Goal: Navigation & Orientation: Find specific page/section

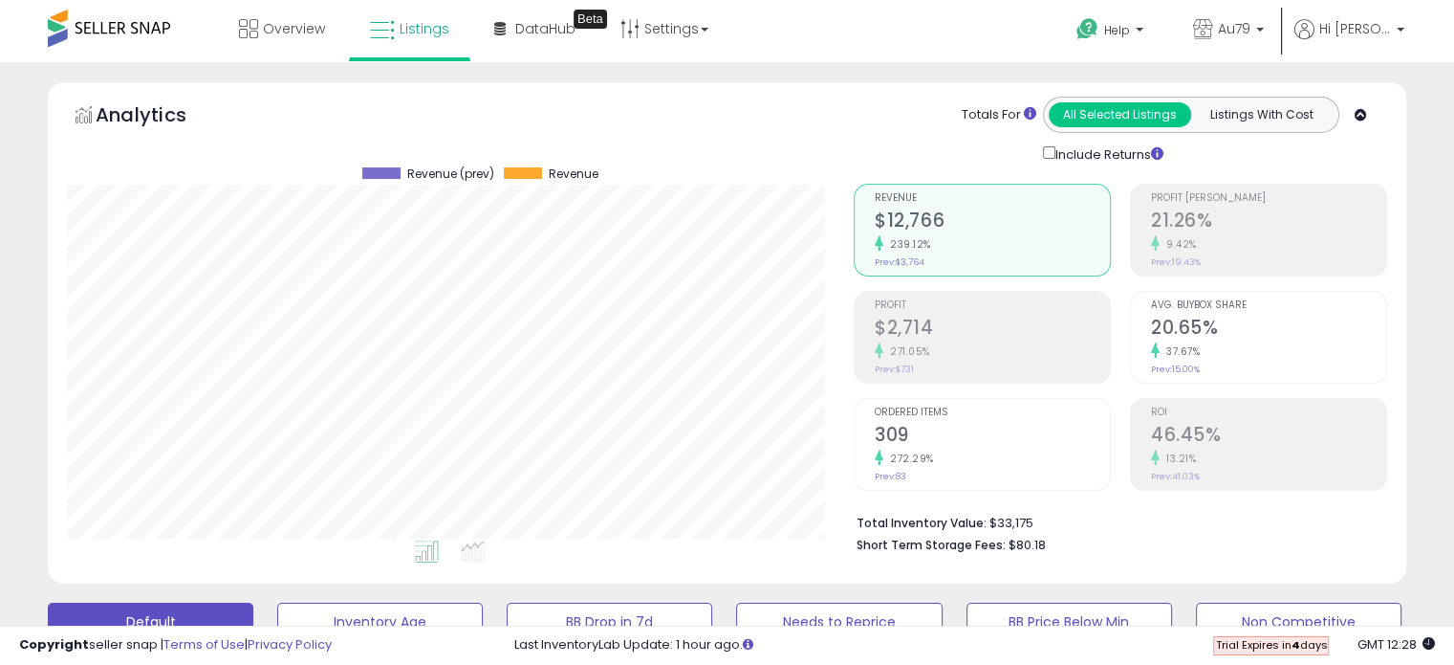
scroll to position [391, 786]
click at [291, 28] on span "Overview" at bounding box center [294, 28] width 62 height 19
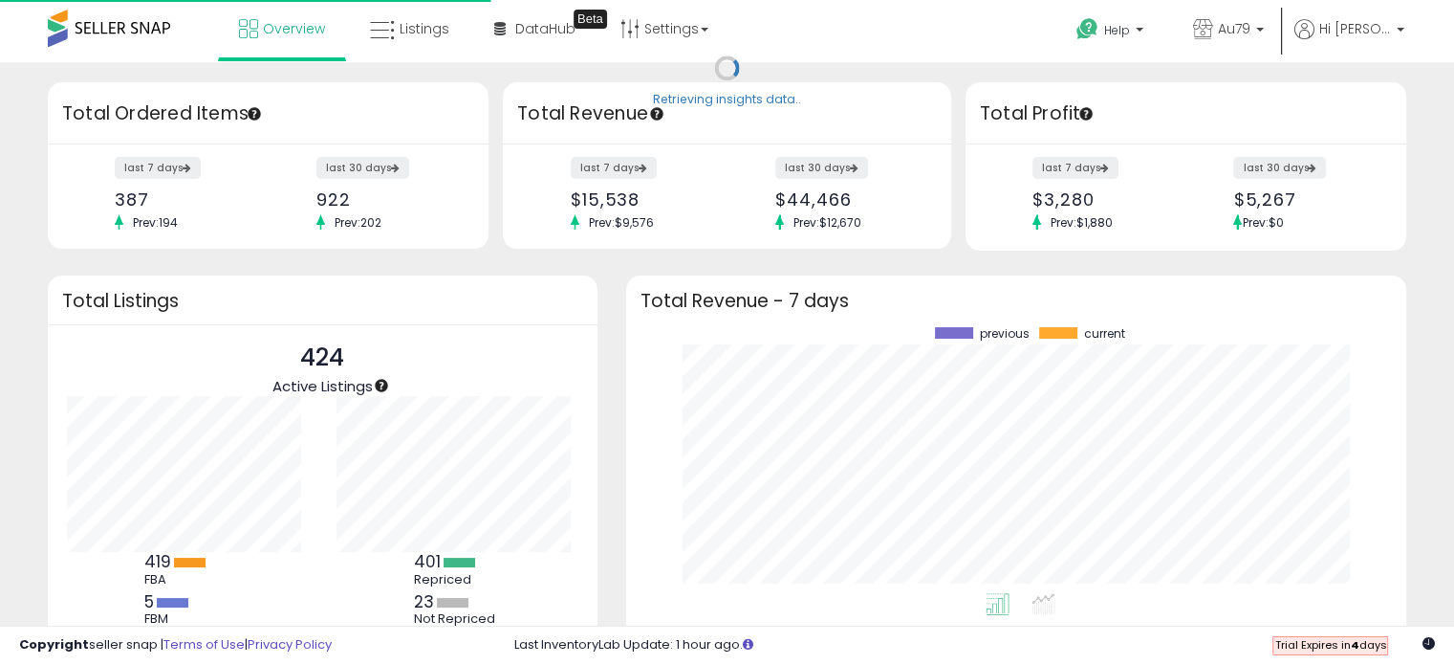
scroll to position [265, 742]
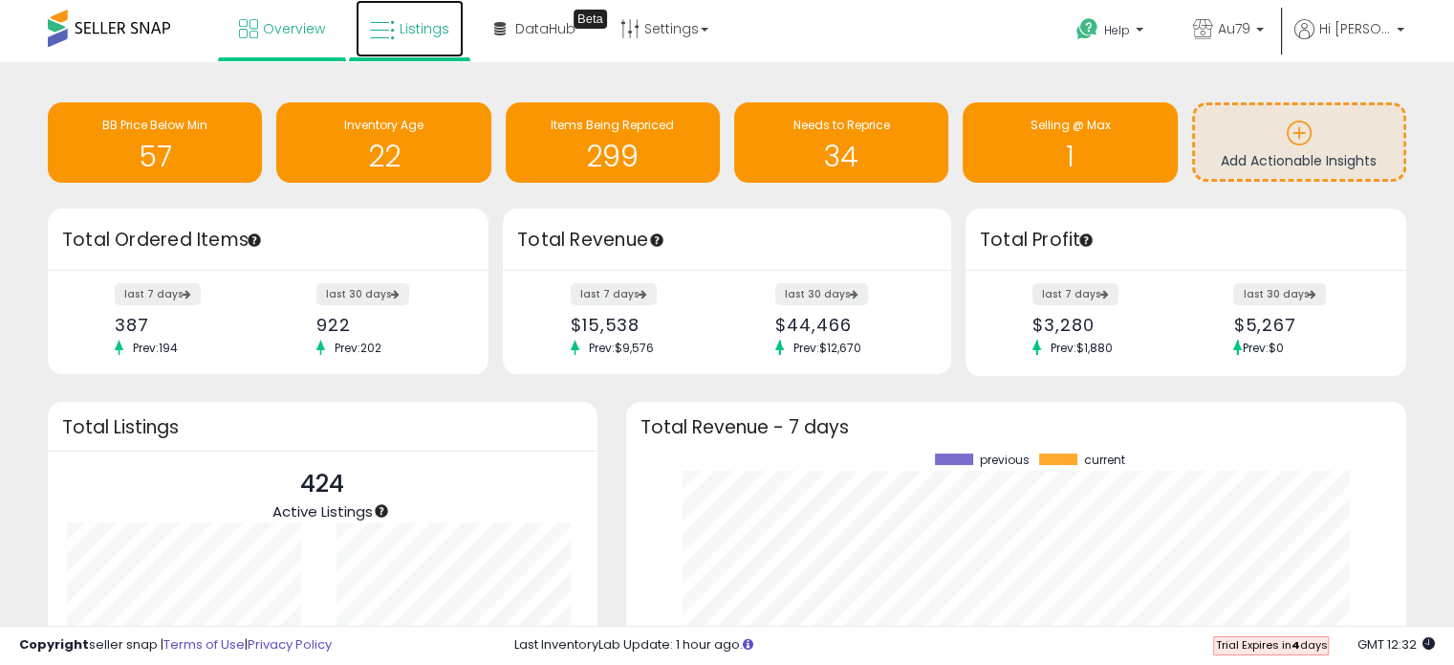
click at [396, 33] on link "Listings" at bounding box center [410, 28] width 108 height 57
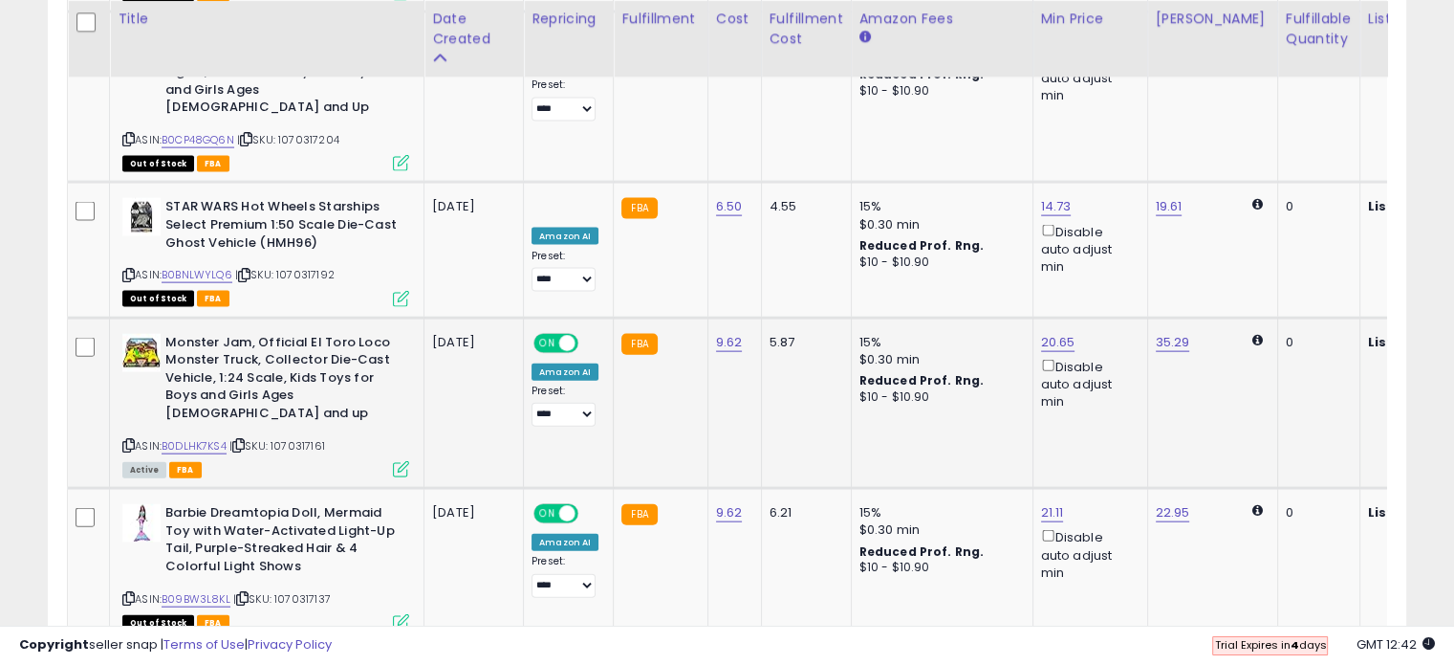
scroll to position [4203, 0]
click at [1201, 661] on link "2" at bounding box center [1207, 677] width 33 height 33
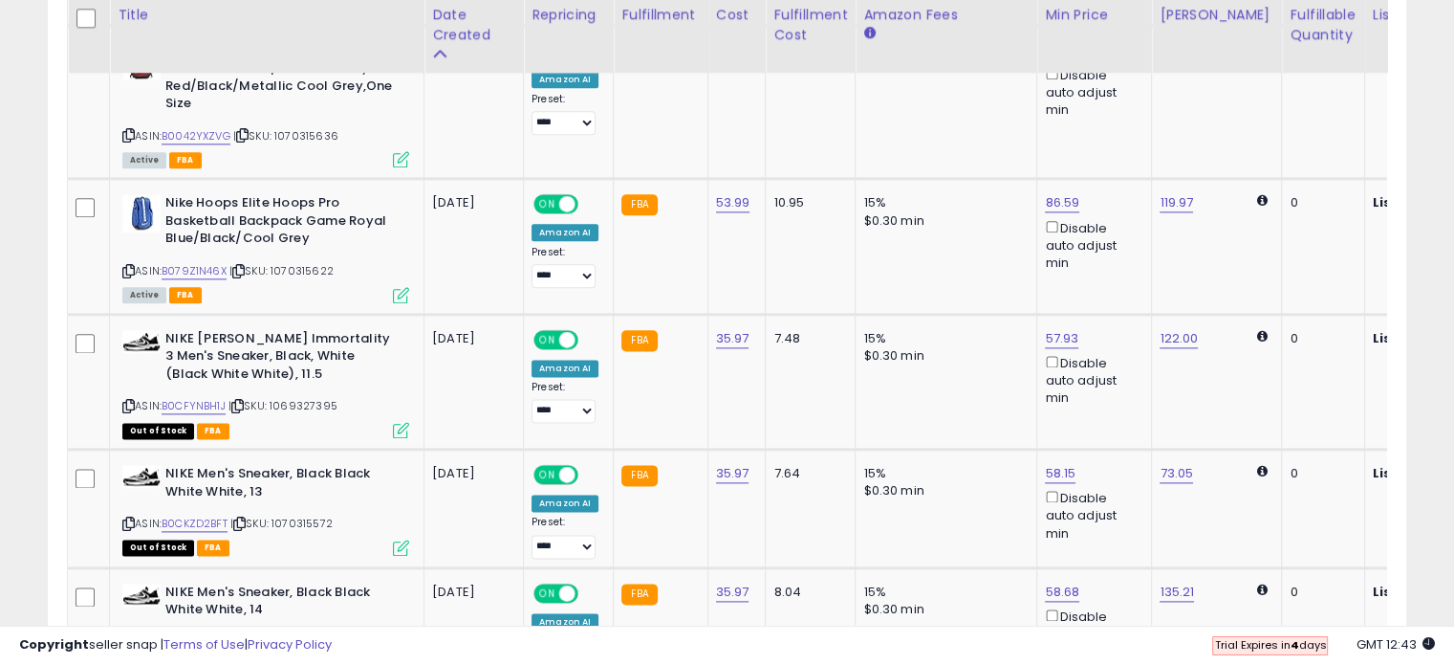
scroll to position [2383, 0]
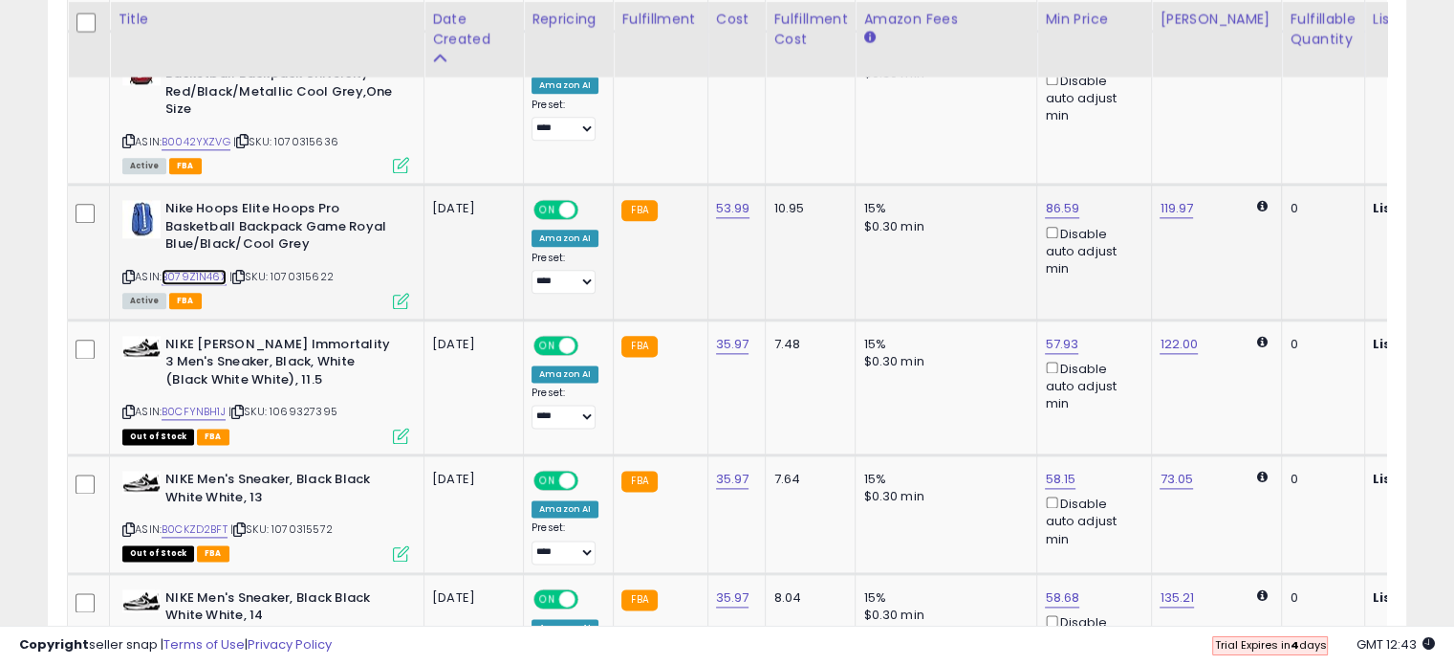
click at [199, 269] on link "B079Z1N46X" at bounding box center [194, 277] width 65 height 16
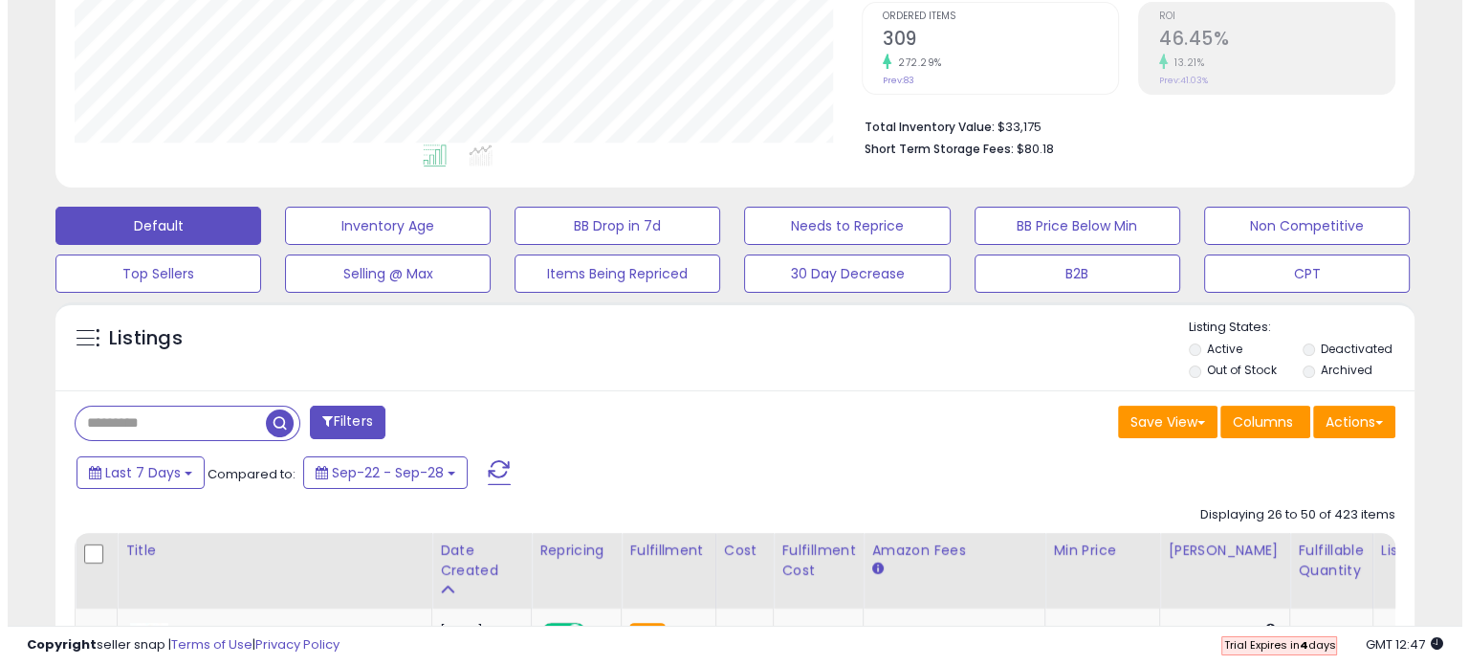
scroll to position [405, 0]
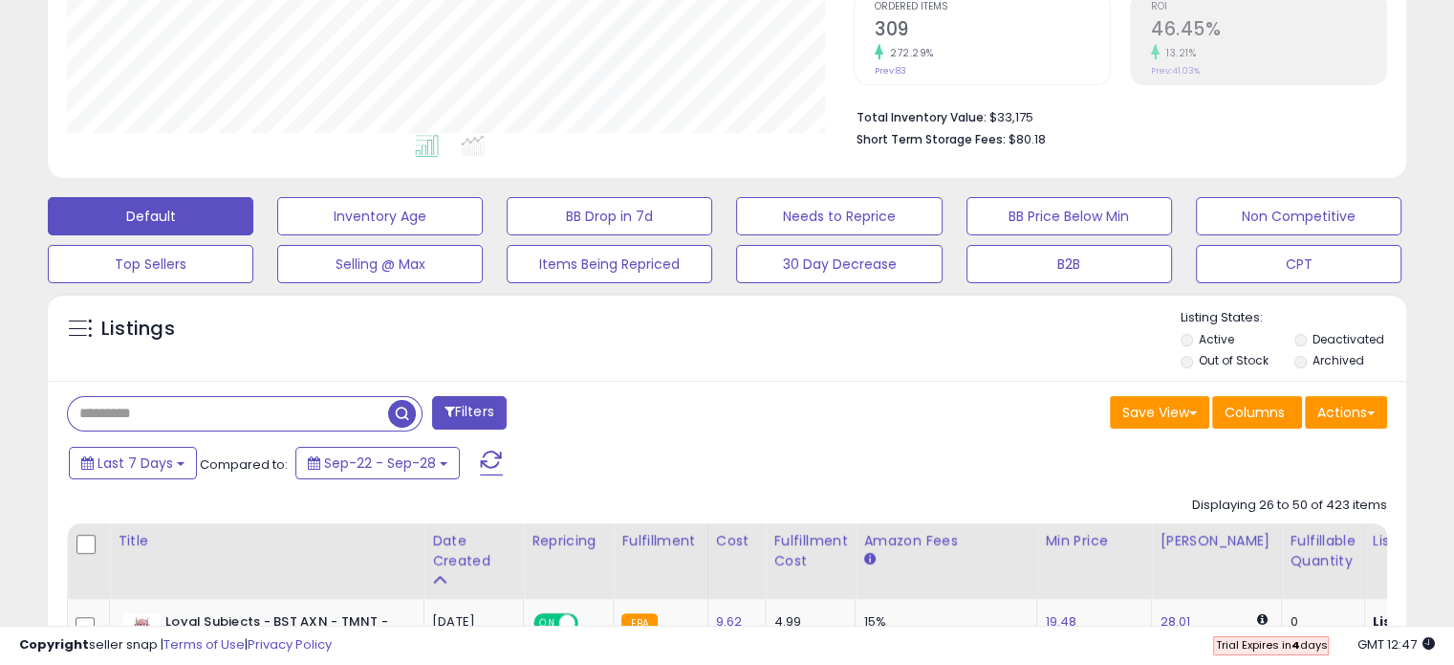
click at [101, 402] on input "text" at bounding box center [228, 413] width 320 height 33
paste input "**********"
type input "**********"
click at [403, 405] on span "button" at bounding box center [402, 414] width 28 height 28
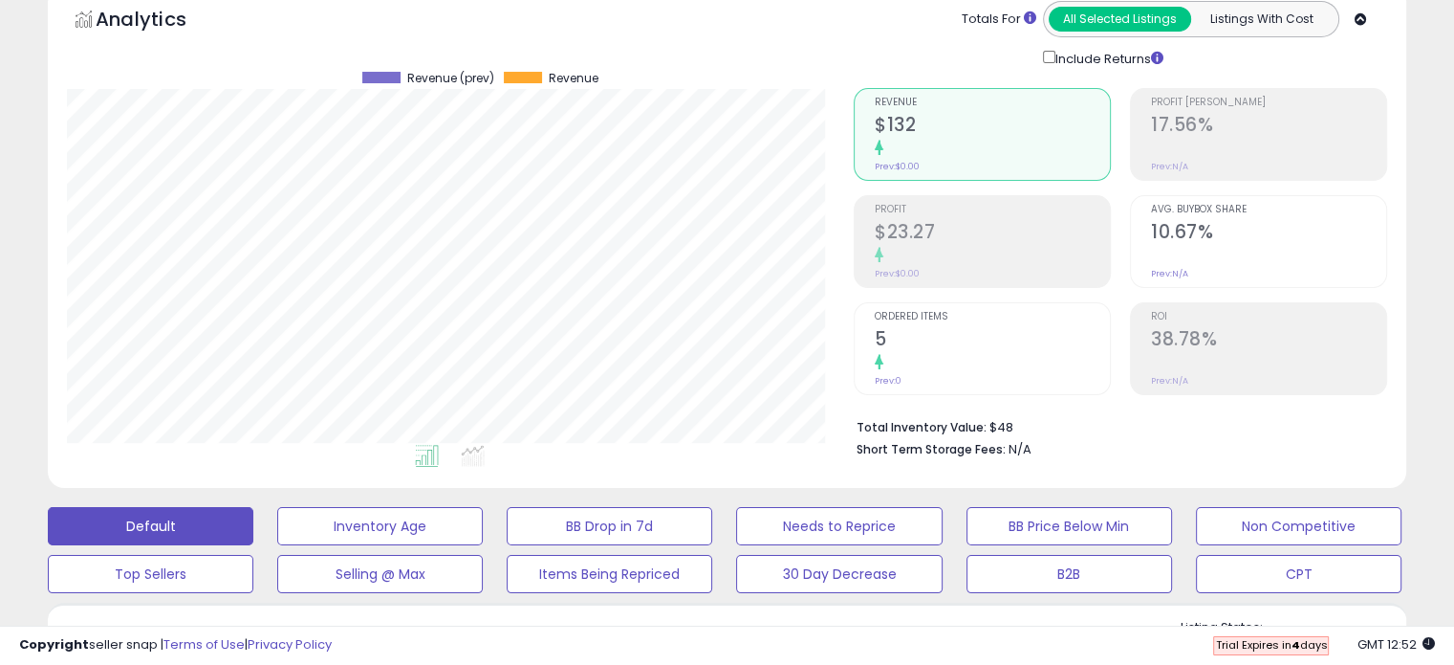
scroll to position [0, 0]
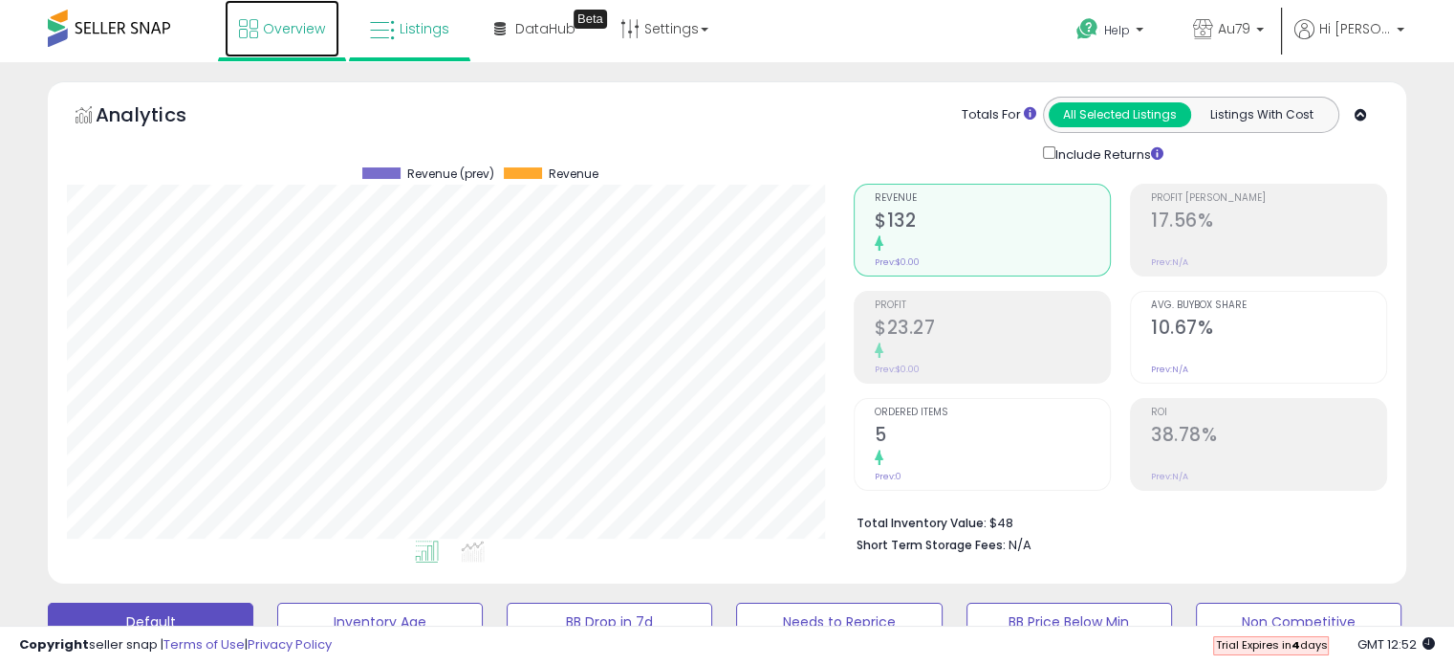
drag, startPoint x: 286, startPoint y: 18, endPoint x: 265, endPoint y: 26, distance: 22.4
click at [265, 26] on span "Overview" at bounding box center [294, 28] width 62 height 19
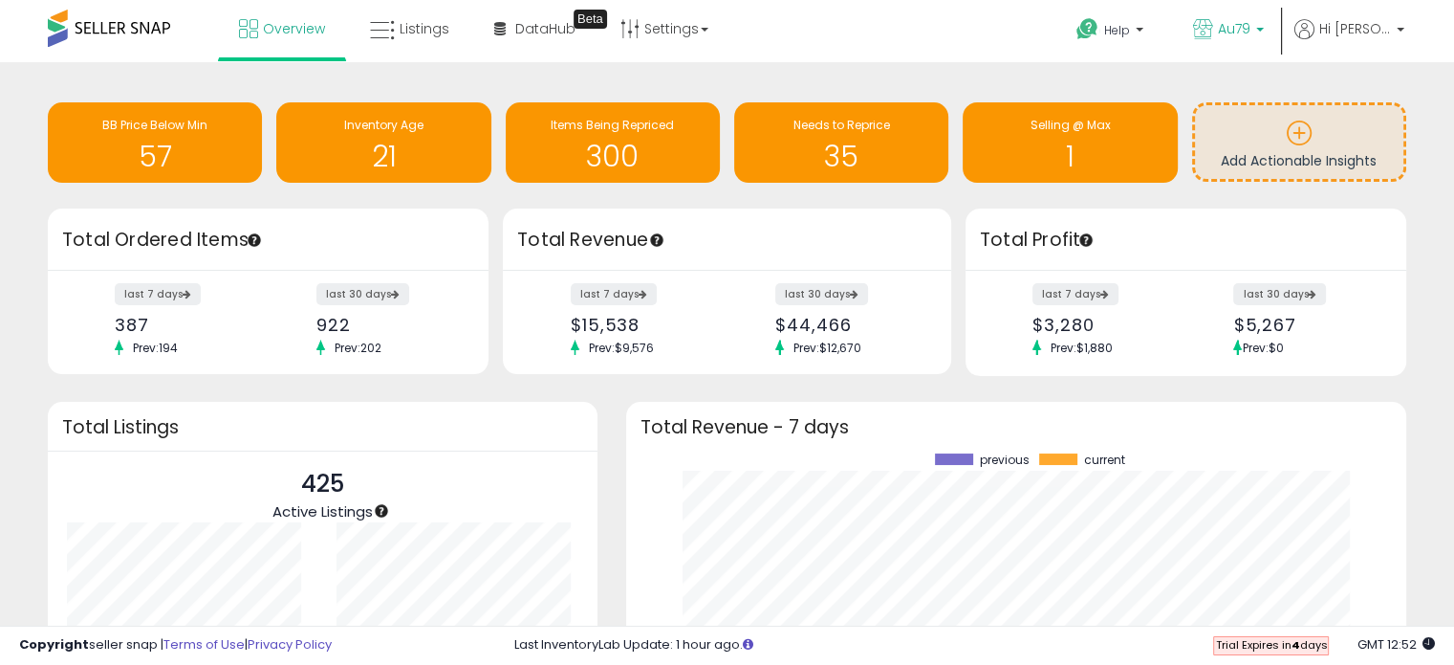
click at [1256, 28] on p "Au79" at bounding box center [1228, 31] width 71 height 24
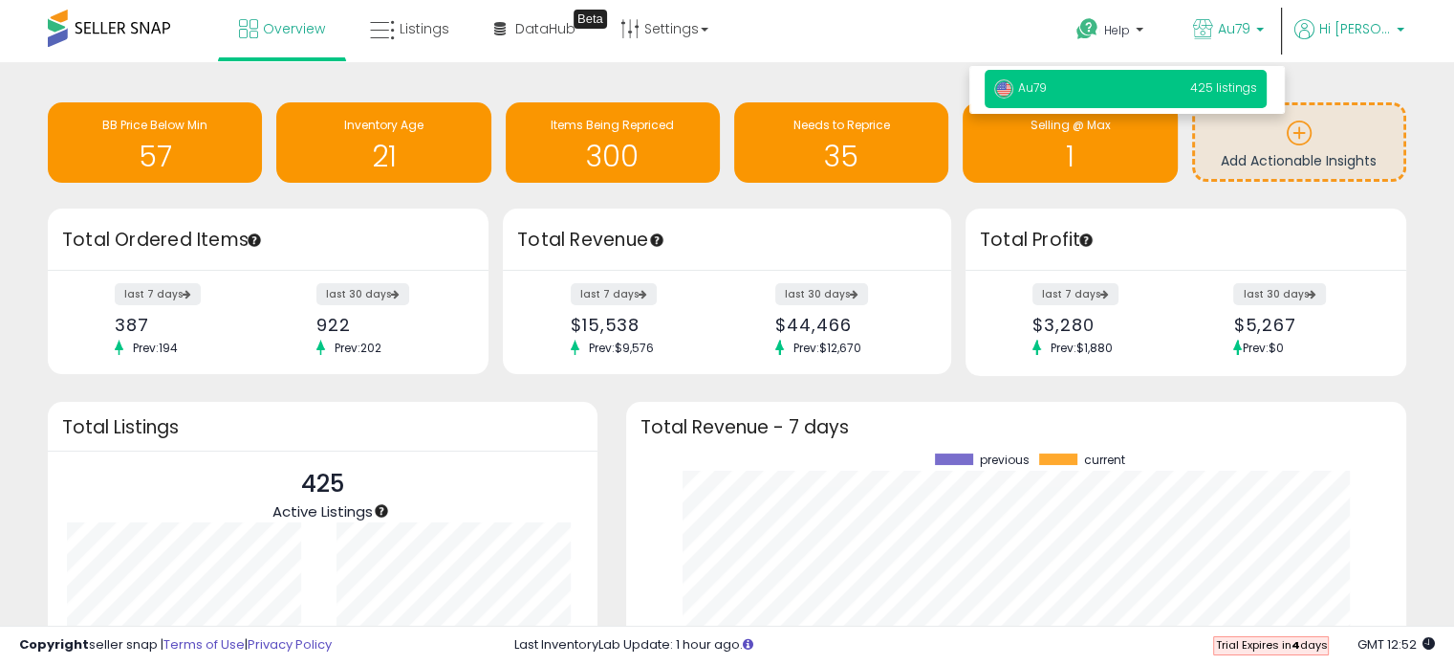
click at [1396, 32] on p "Hi [PERSON_NAME]" at bounding box center [1350, 31] width 110 height 24
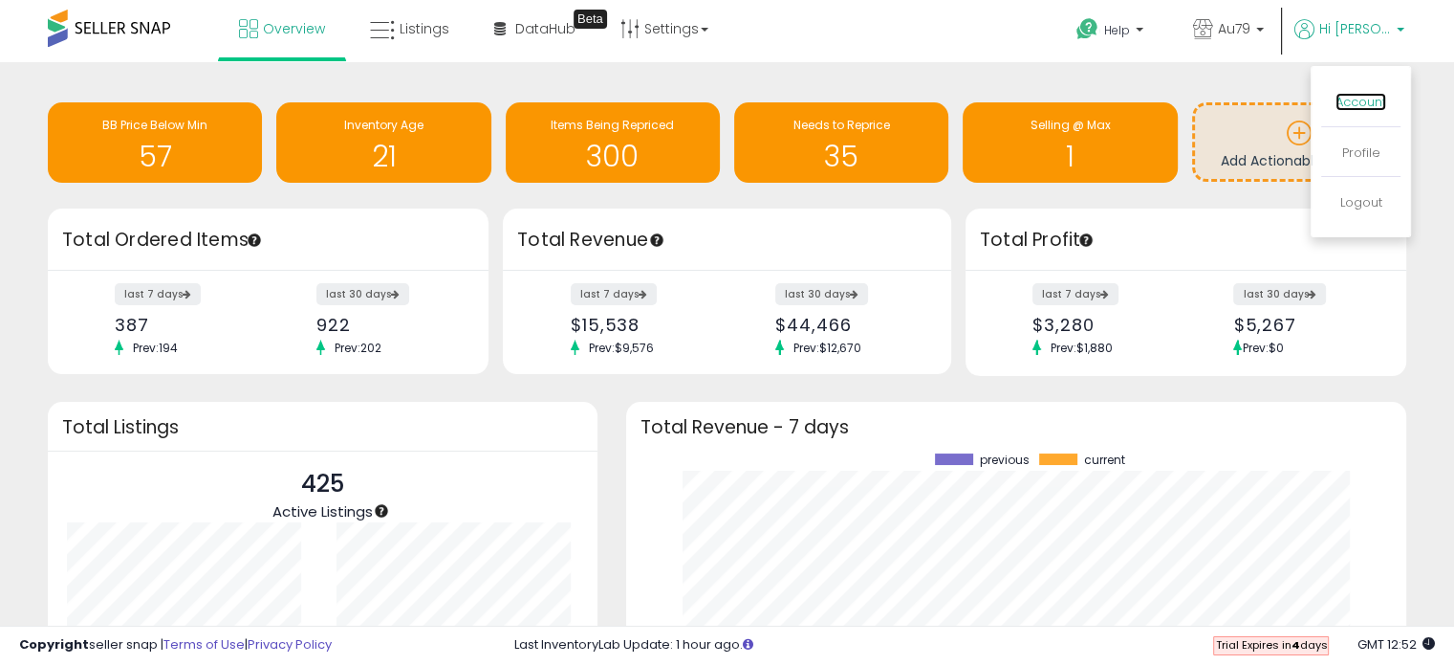
click at [1347, 99] on link "Account" at bounding box center [1361, 102] width 51 height 18
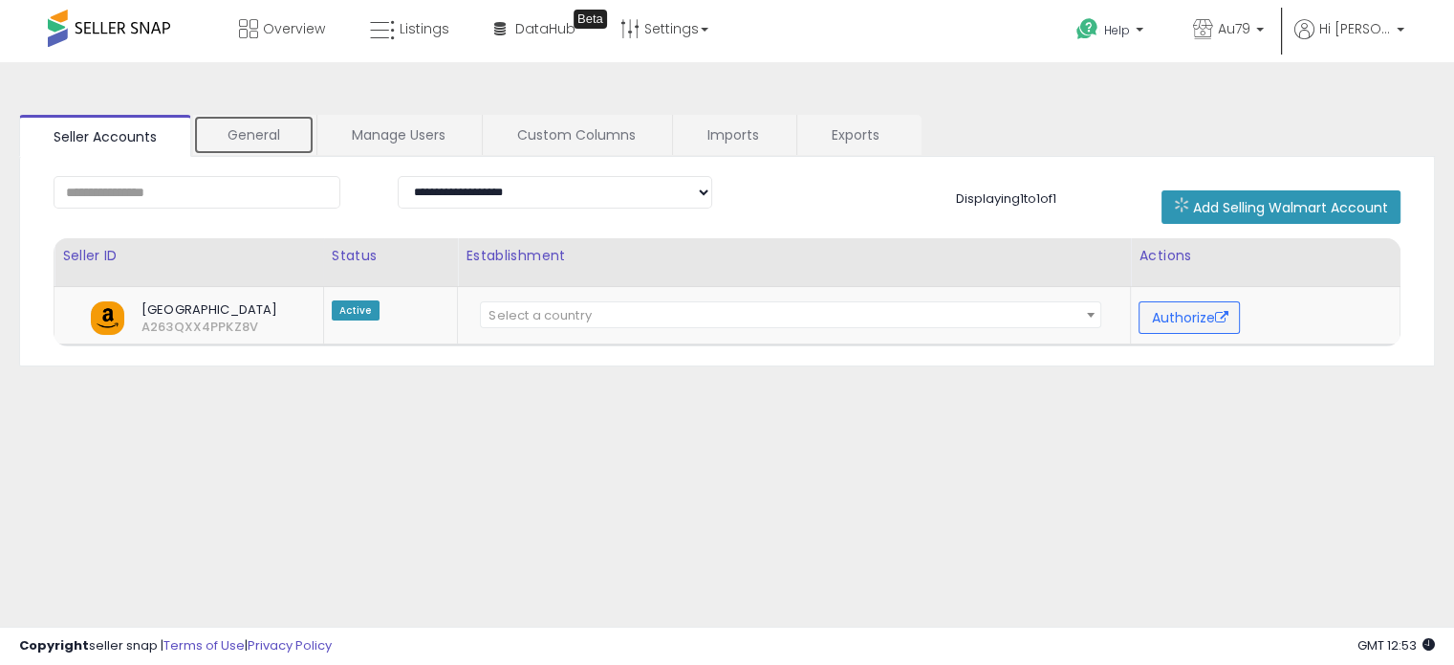
click at [262, 133] on link "General" at bounding box center [253, 135] width 121 height 40
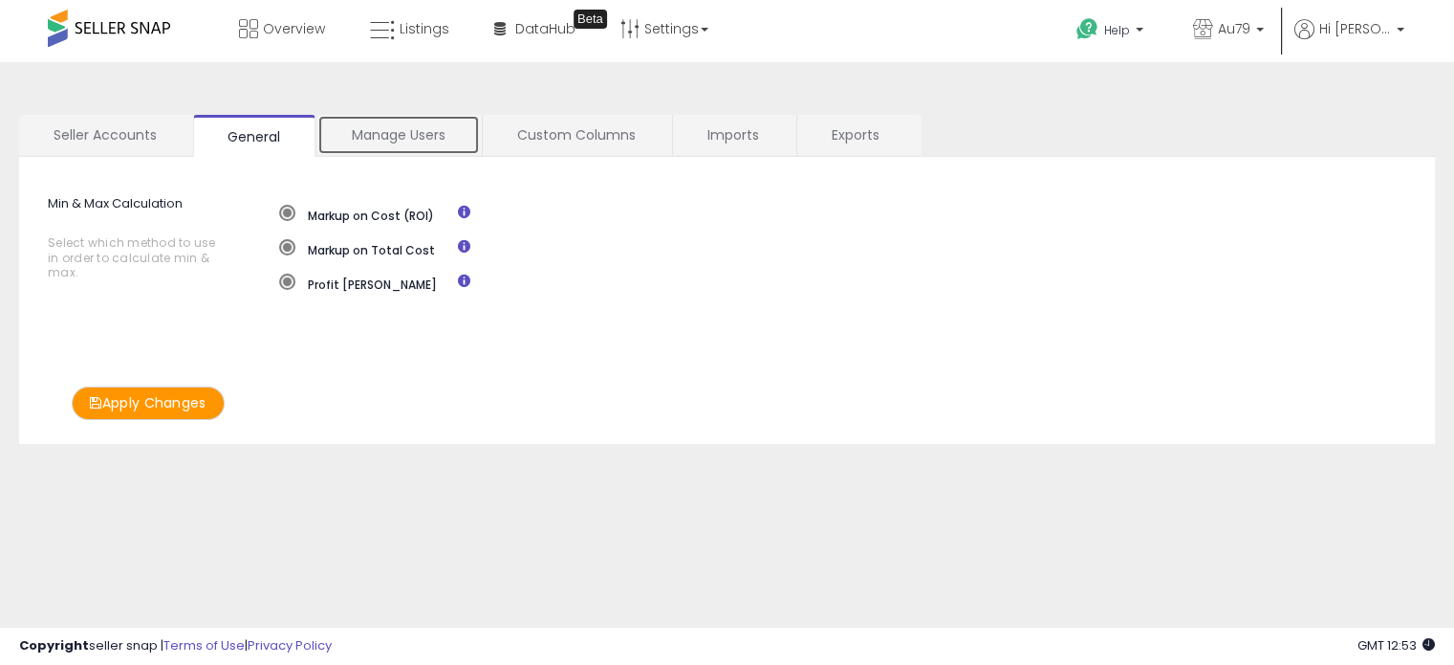
click at [383, 126] on link "Manage Users" at bounding box center [398, 135] width 163 height 40
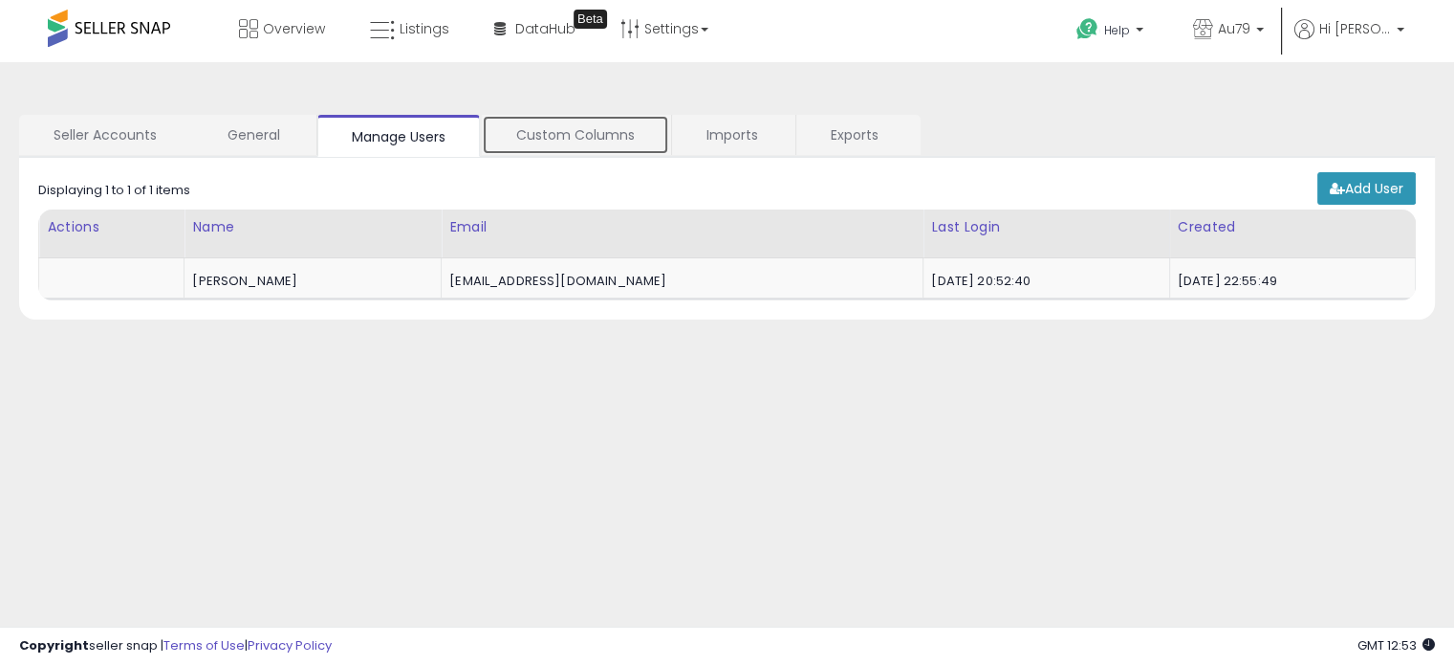
click at [558, 131] on link "Custom Columns" at bounding box center [575, 135] width 187 height 40
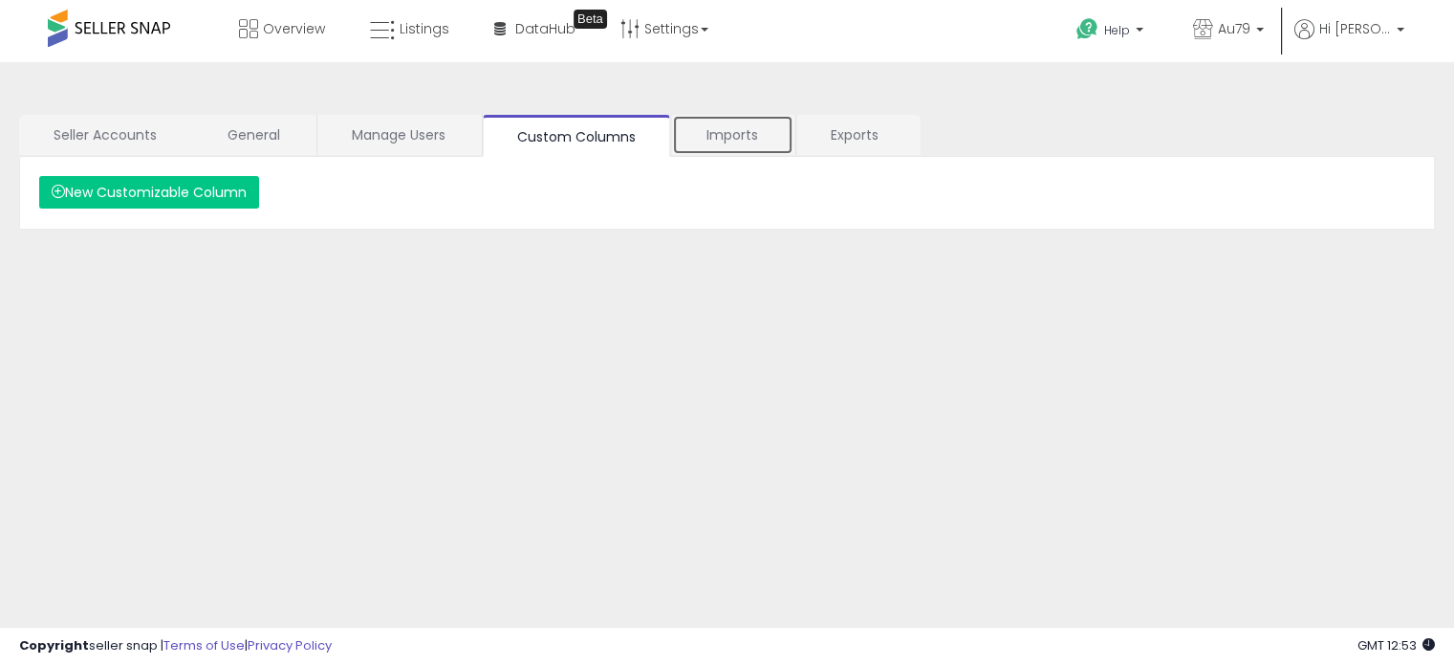
click at [714, 129] on link "Imports" at bounding box center [732, 135] width 121 height 40
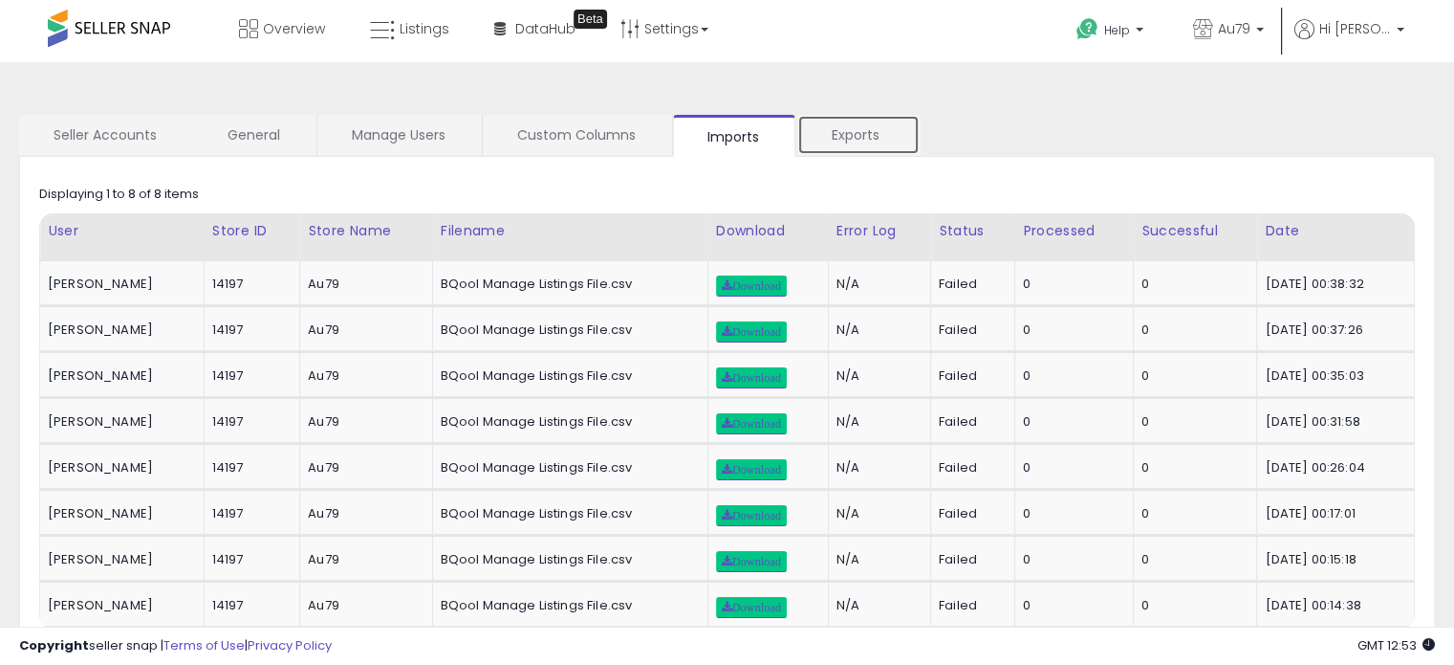
click at [842, 128] on link "Exports" at bounding box center [859, 135] width 122 height 40
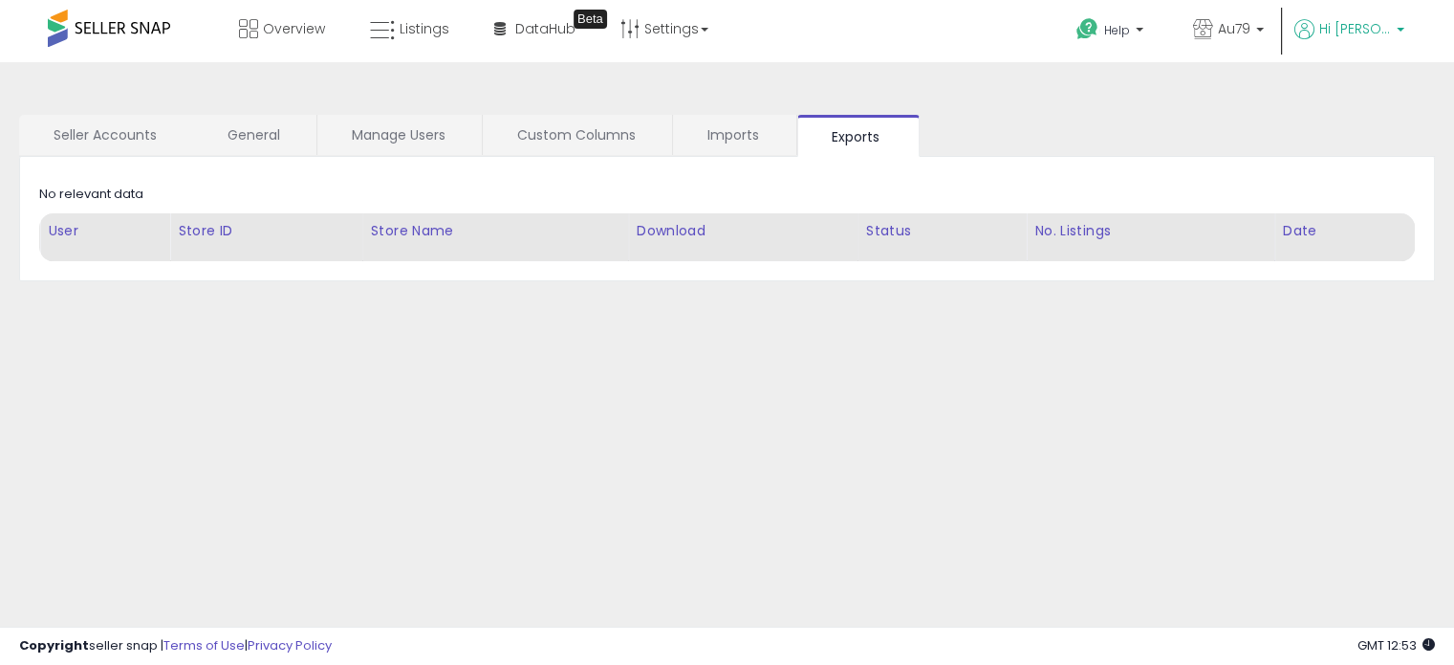
click at [1363, 33] on span "Hi [PERSON_NAME]" at bounding box center [1356, 28] width 72 height 19
click at [1258, 30] on b at bounding box center [1261, 34] width 8 height 13
click at [1366, 26] on span "Hi [PERSON_NAME]" at bounding box center [1356, 28] width 72 height 19
click at [1346, 164] on li "Profile" at bounding box center [1361, 154] width 79 height 48
click at [1353, 148] on link "Profile" at bounding box center [1362, 152] width 38 height 18
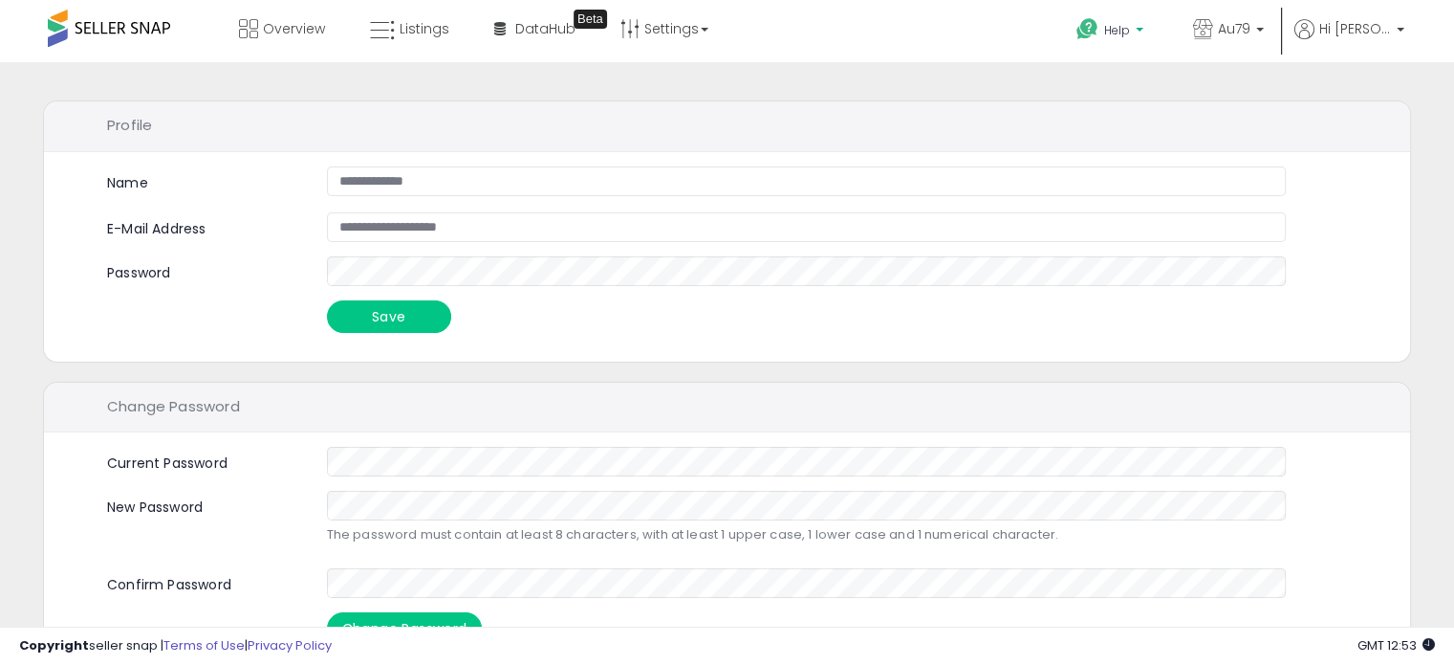
click at [1137, 30] on b at bounding box center [1140, 34] width 8 height 13
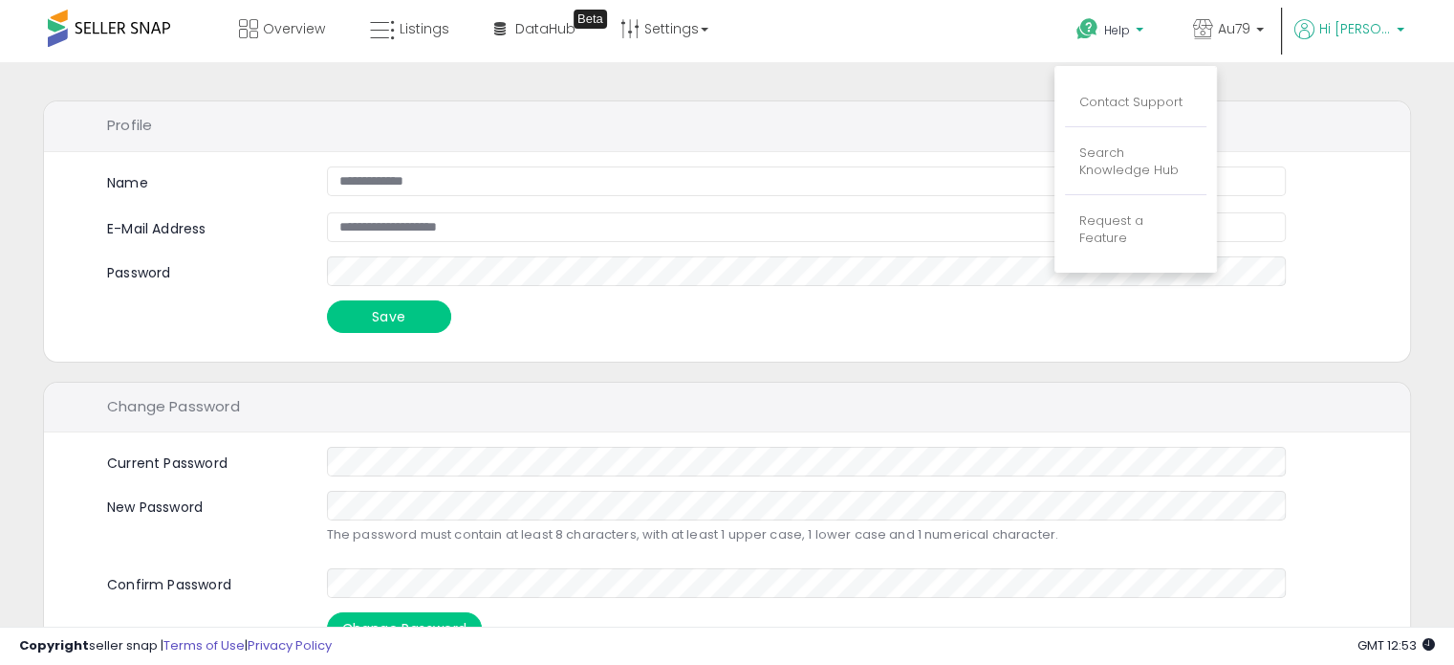
click at [1400, 28] on b at bounding box center [1401, 34] width 8 height 13
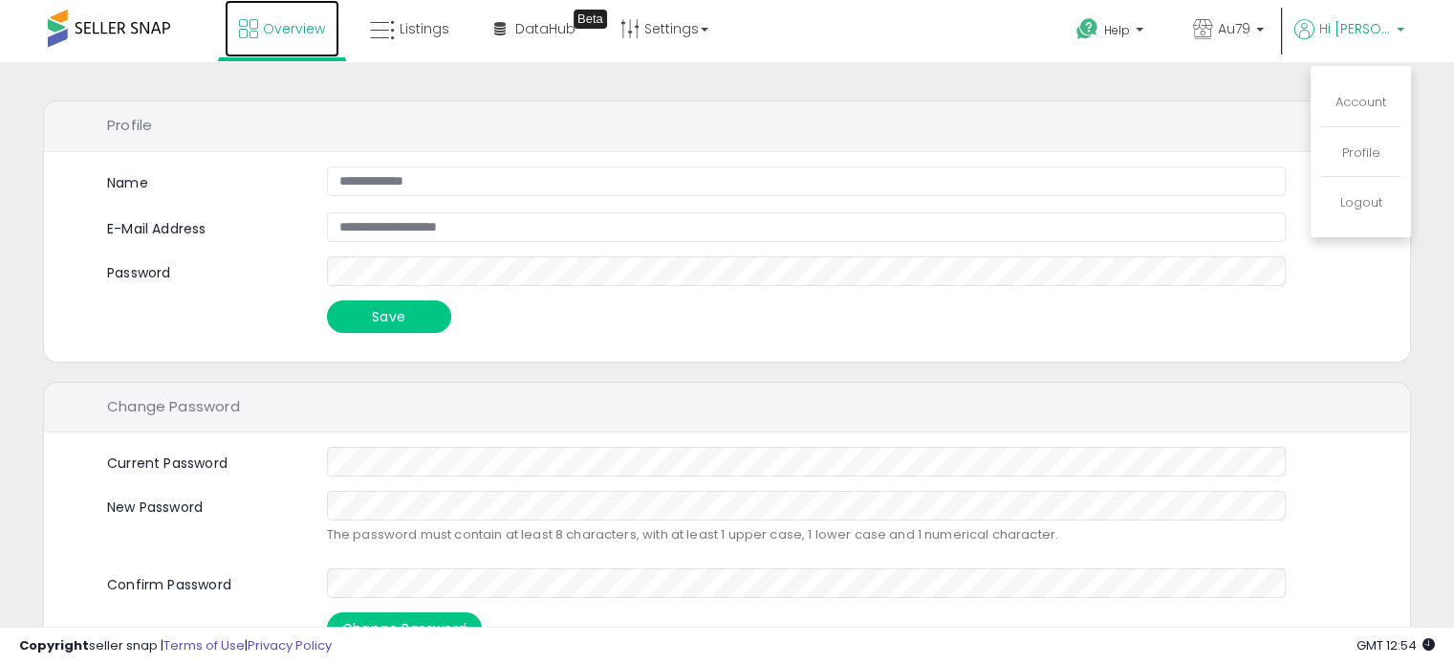
click at [287, 26] on span "Overview" at bounding box center [294, 28] width 62 height 19
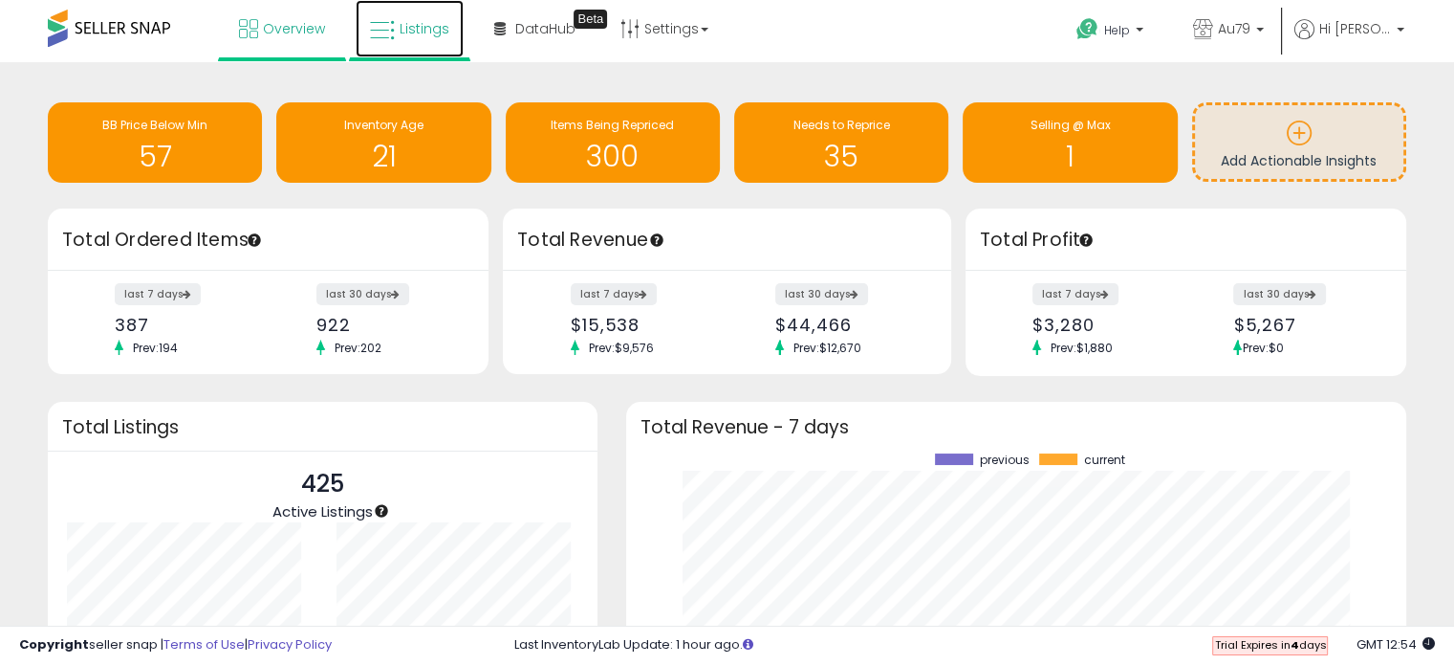
click at [394, 23] on link "Listings" at bounding box center [410, 28] width 108 height 57
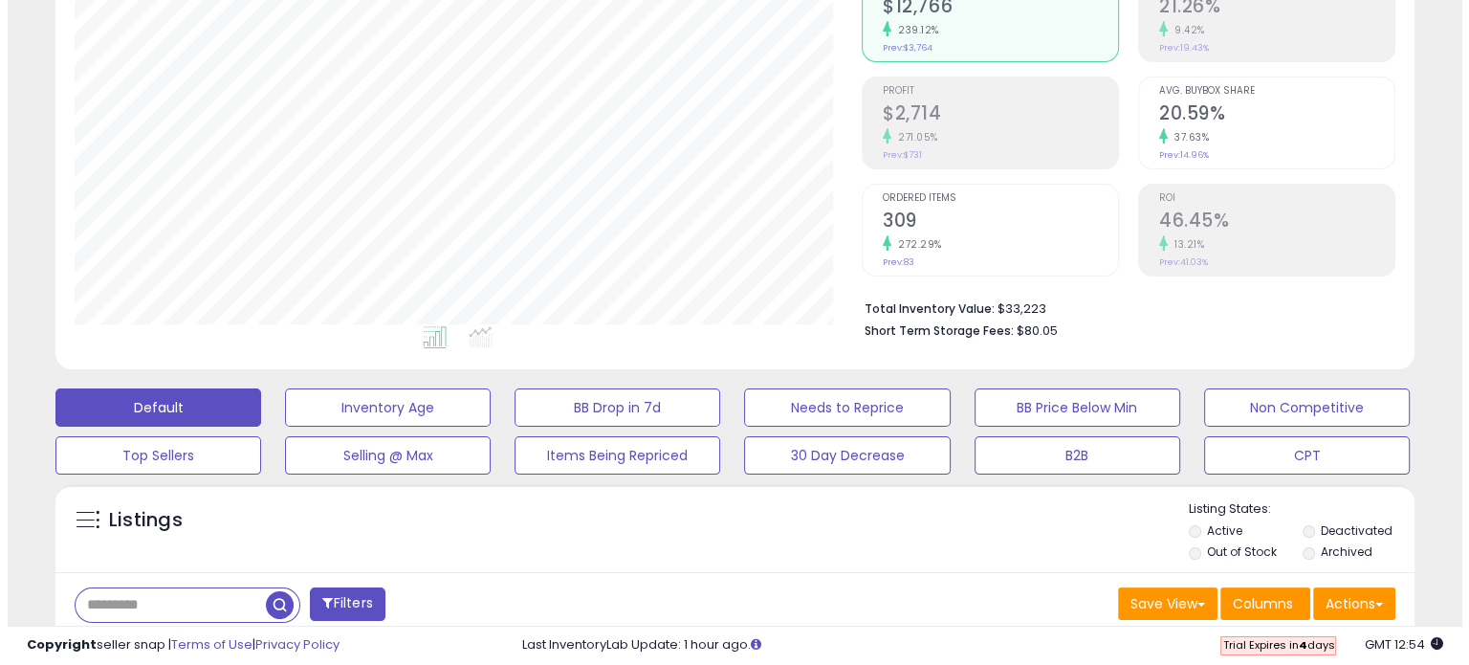
scroll to position [216, 0]
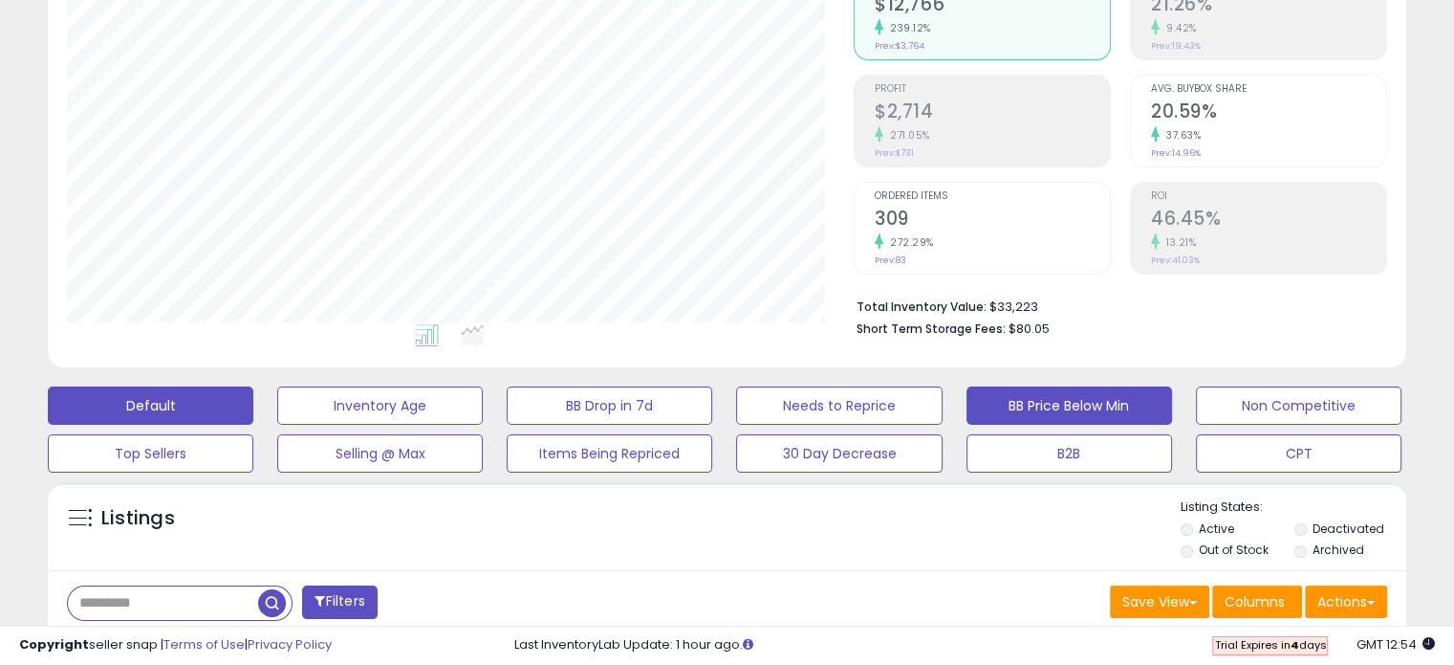
click at [1036, 397] on button "BB Price Below Min" at bounding box center [1070, 405] width 206 height 38
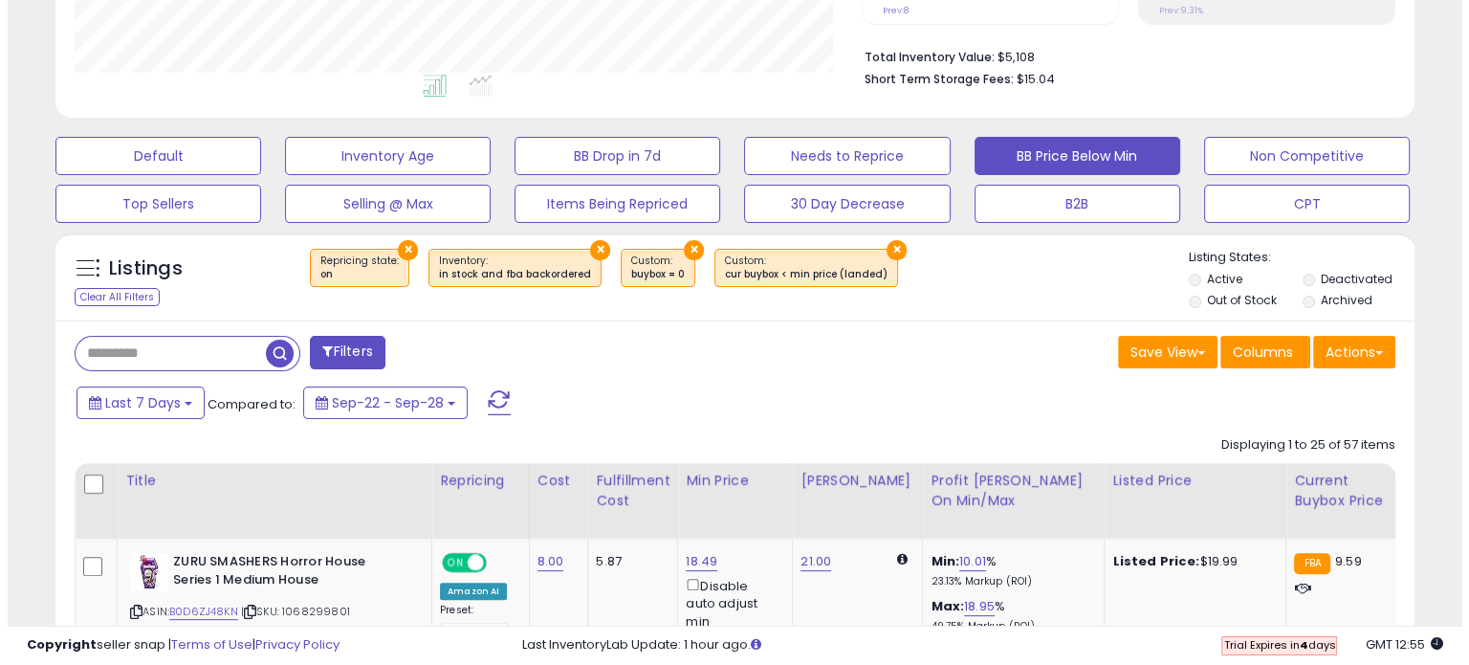
scroll to position [403, 0]
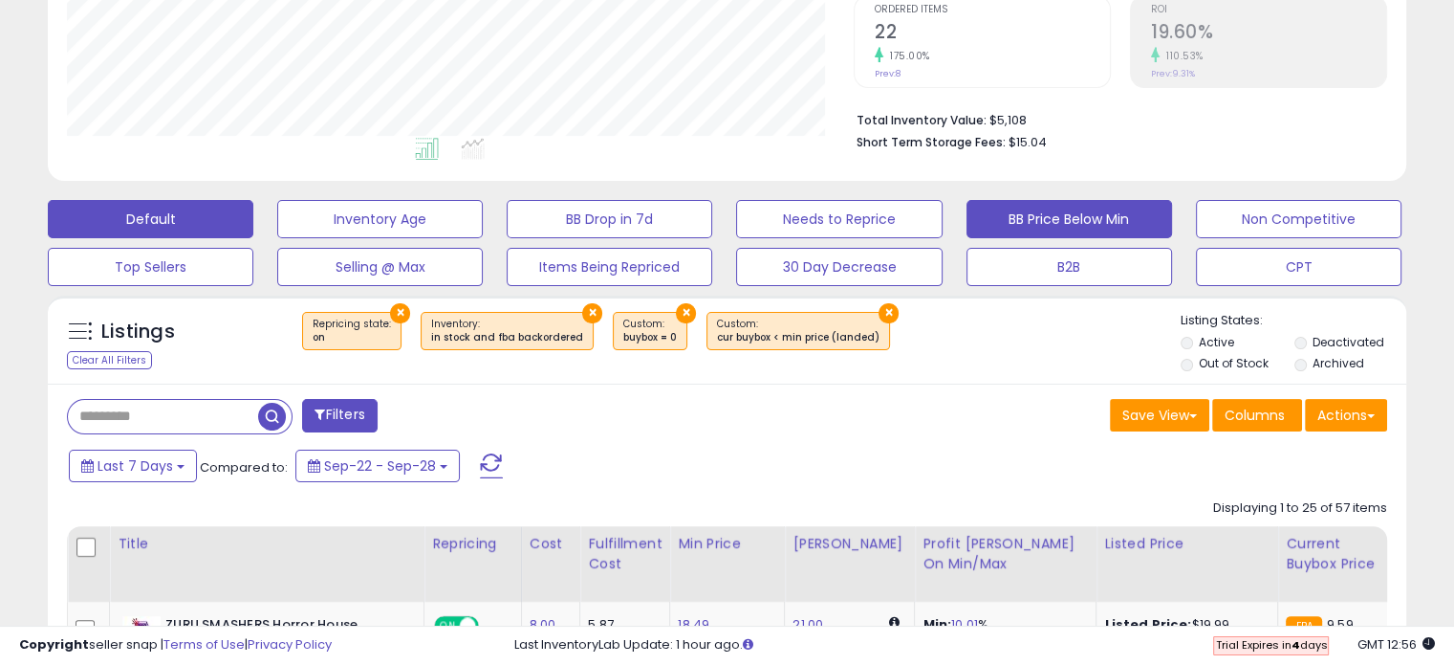
click at [195, 210] on button "Default" at bounding box center [151, 219] width 206 height 38
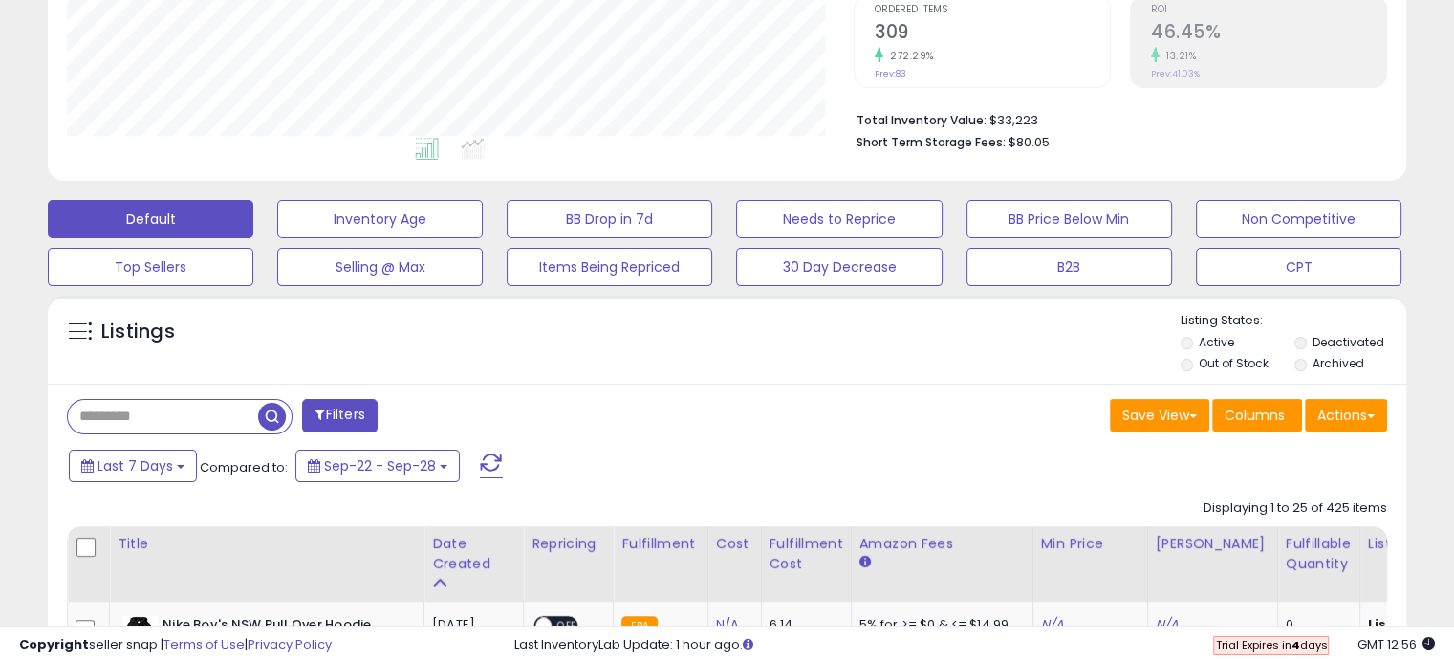
scroll to position [0, 0]
